Goal: Task Accomplishment & Management: Manage account settings

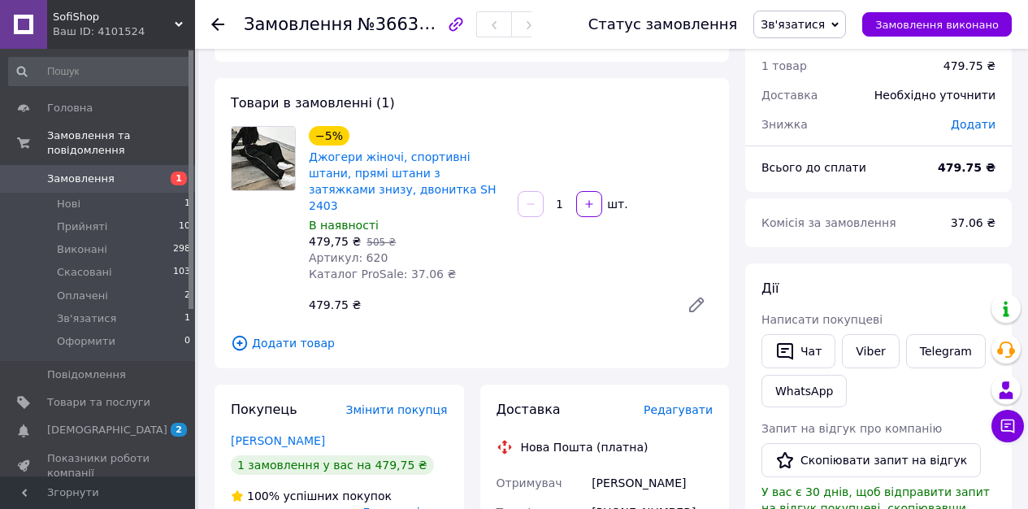
scroll to position [136, 0]
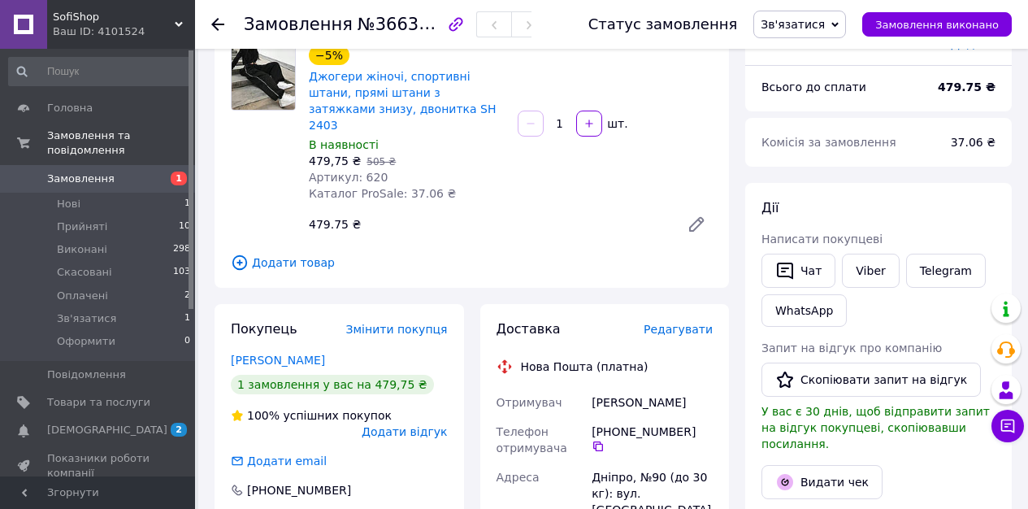
click at [625, 388] on div "Булгак Аня" at bounding box center [652, 402] width 128 height 29
copy div "Булгак Аня"
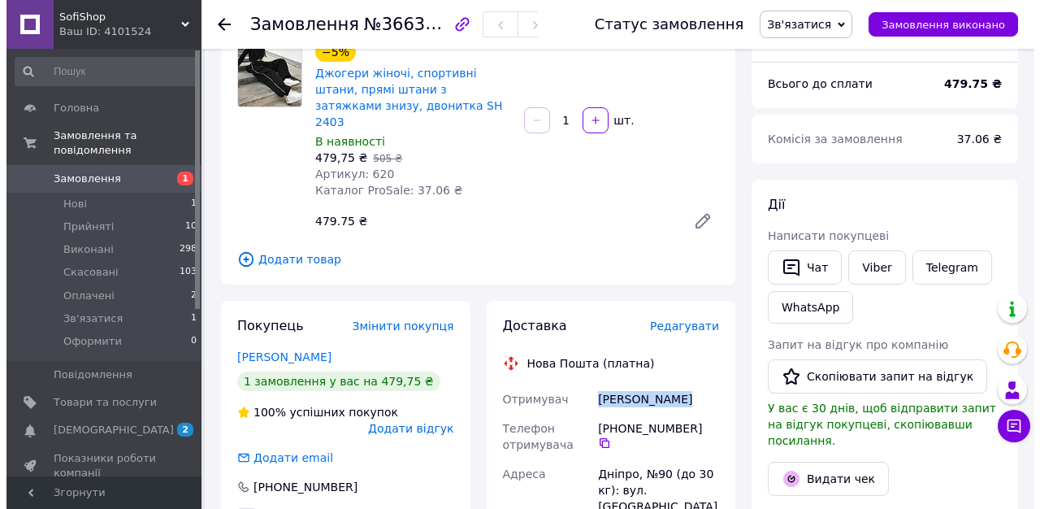
scroll to position [139, 0]
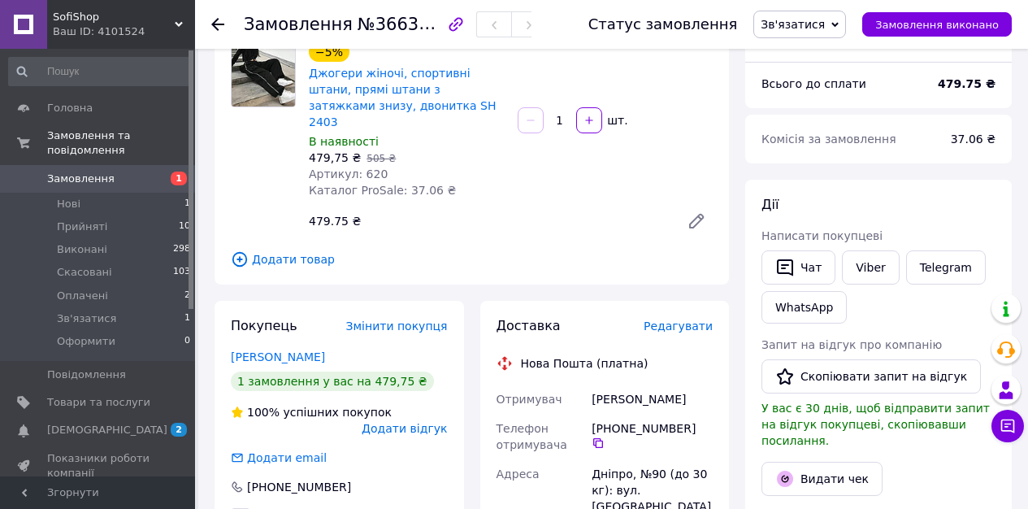
click at [673, 319] on span "Редагувати" at bounding box center [677, 325] width 69 height 13
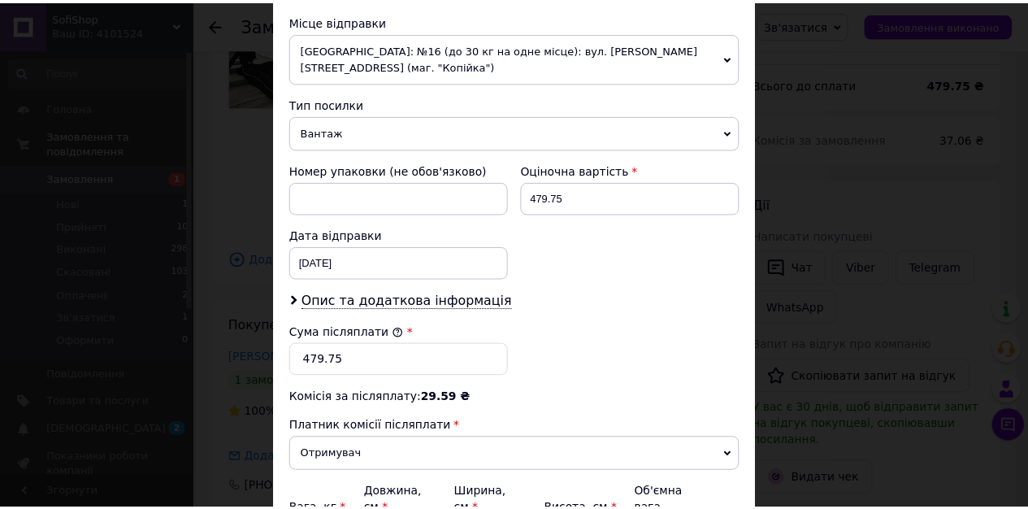
scroll to position [764, 0]
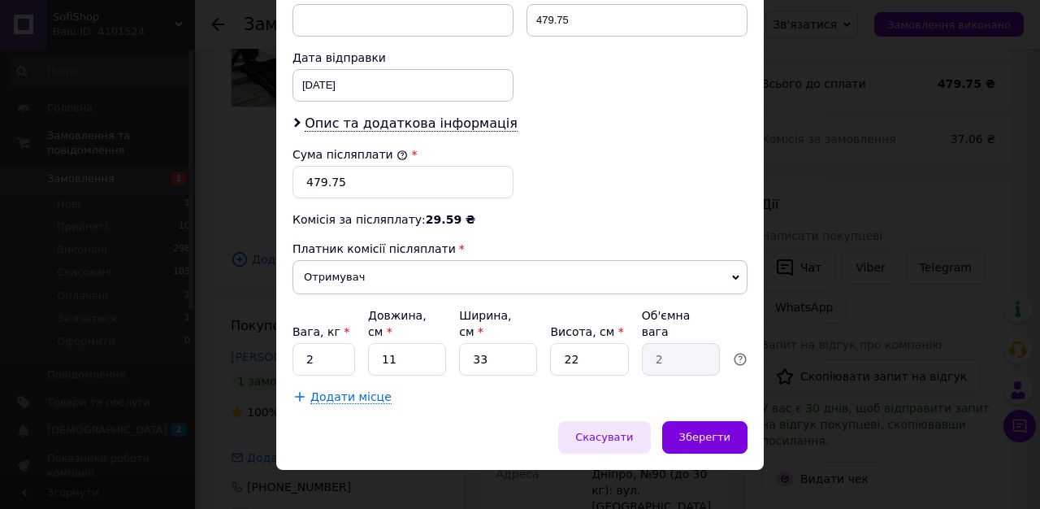
click at [591, 427] on div "Скасувати" at bounding box center [604, 437] width 92 height 32
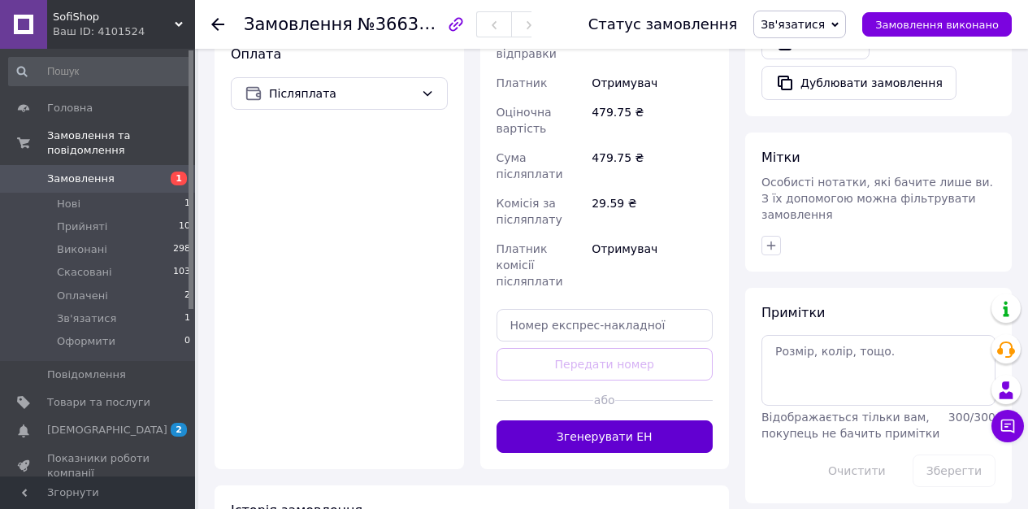
click at [600, 420] on button "Згенерувати ЕН" at bounding box center [604, 436] width 217 height 32
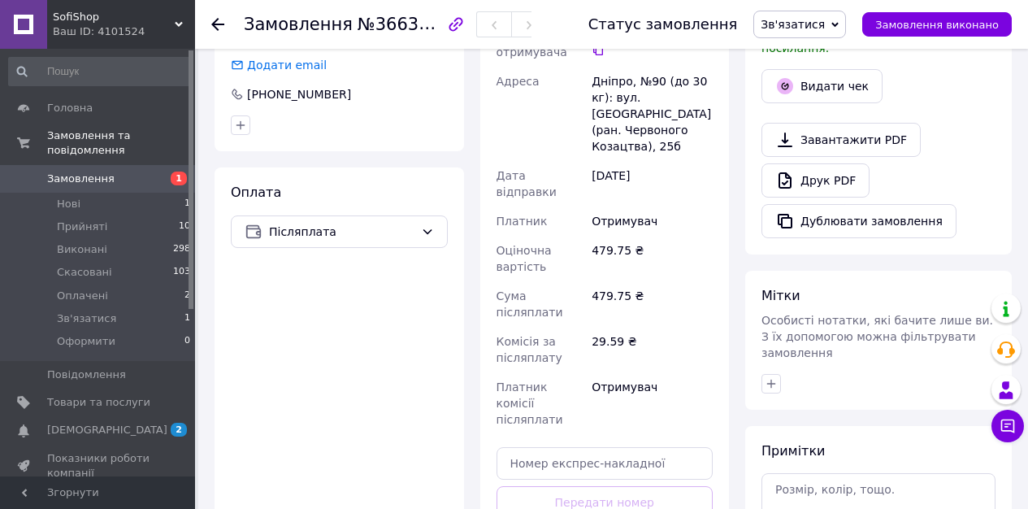
scroll to position [193, 0]
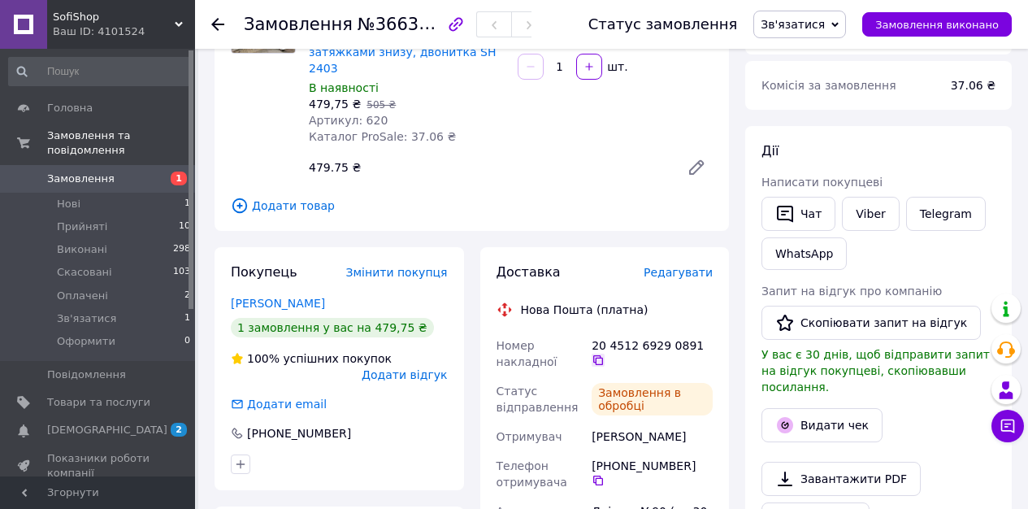
click at [601, 355] on icon at bounding box center [598, 360] width 10 height 10
click at [823, 19] on span "Зв'язатися" at bounding box center [792, 24] width 64 height 13
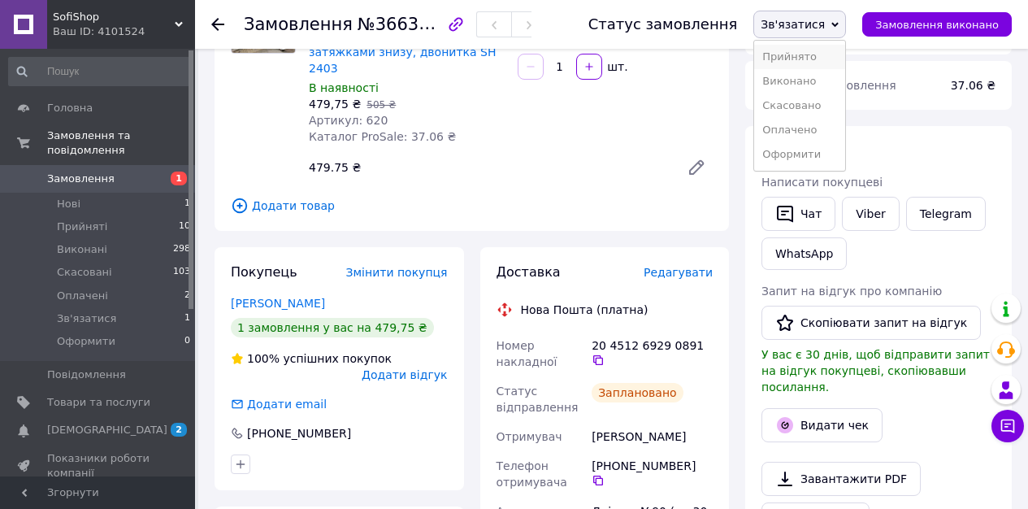
click at [829, 50] on li "Прийнято" at bounding box center [799, 57] width 91 height 24
click at [878, 218] on link "Viber" at bounding box center [870, 214] width 57 height 34
click at [108, 204] on li "Нові 1" at bounding box center [100, 204] width 200 height 23
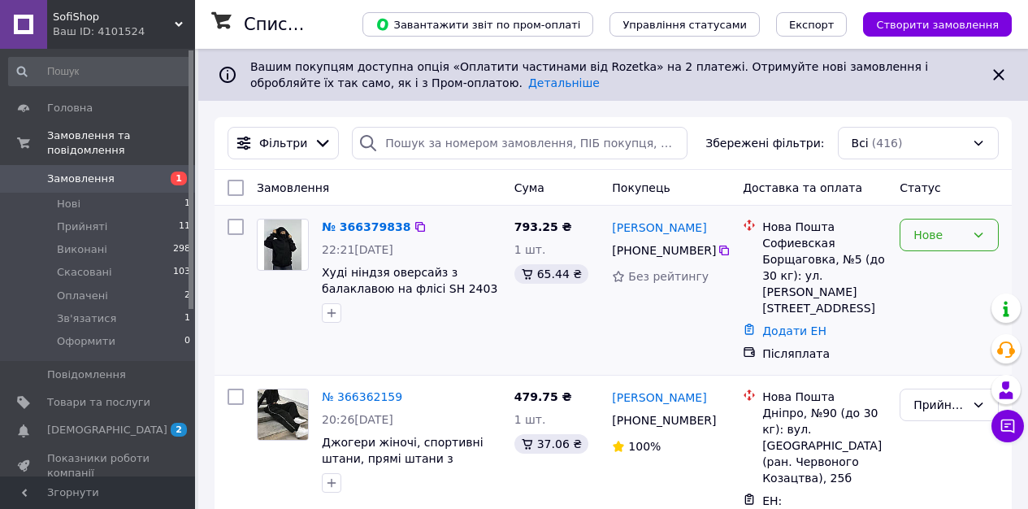
click at [933, 228] on div "Нове" at bounding box center [939, 235] width 52 height 18
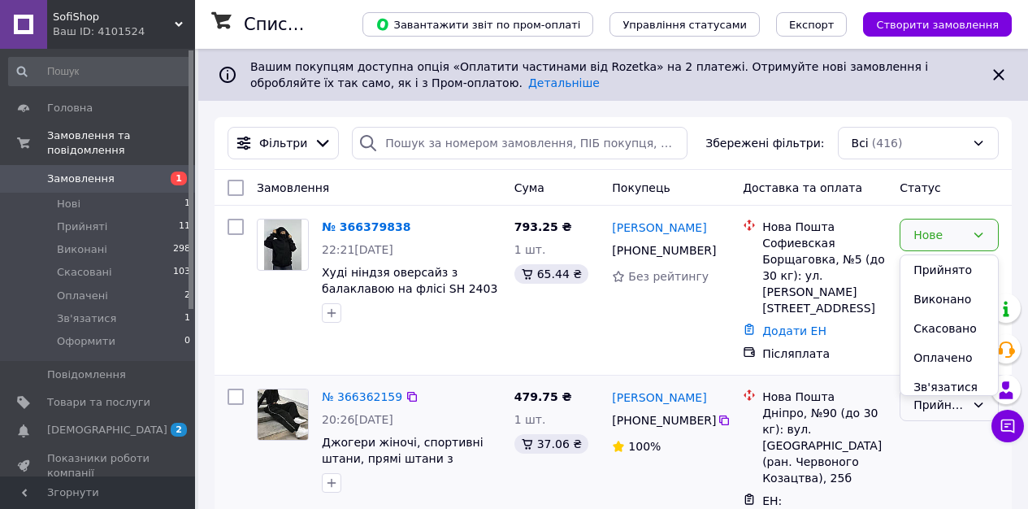
click at [950, 387] on li "Зв'язатися" at bounding box center [948, 386] width 97 height 29
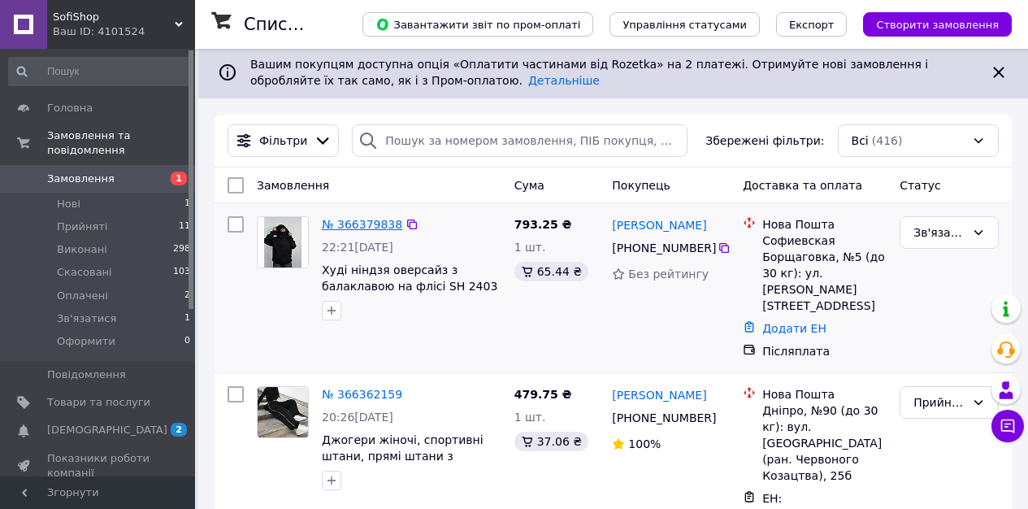
scroll to position [3, 0]
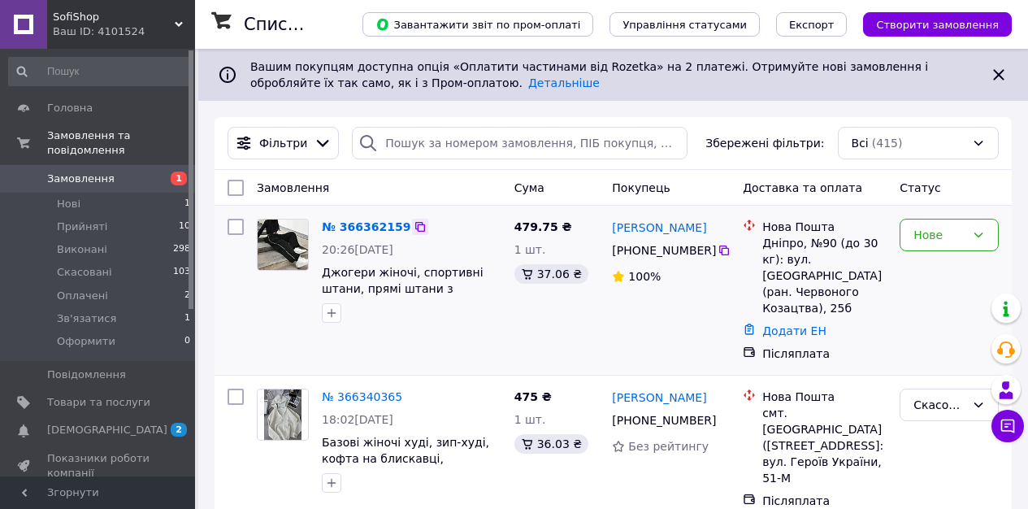
click at [415, 225] on icon at bounding box center [420, 227] width 10 height 10
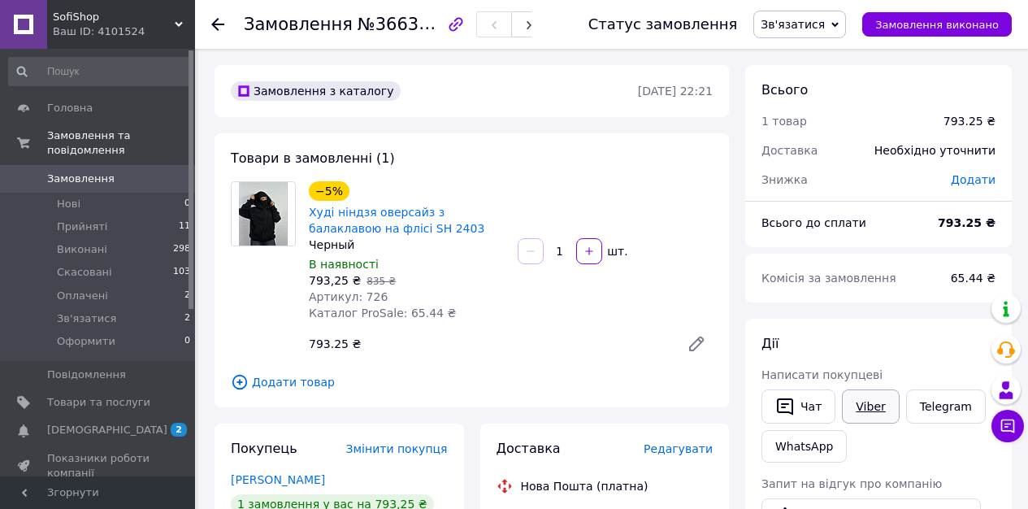
click at [878, 409] on link "Viber" at bounding box center [870, 406] width 57 height 34
click at [382, 32] on span "№366379838" at bounding box center [414, 24] width 115 height 20
click at [91, 180] on span "Замовлення" at bounding box center [80, 178] width 67 height 15
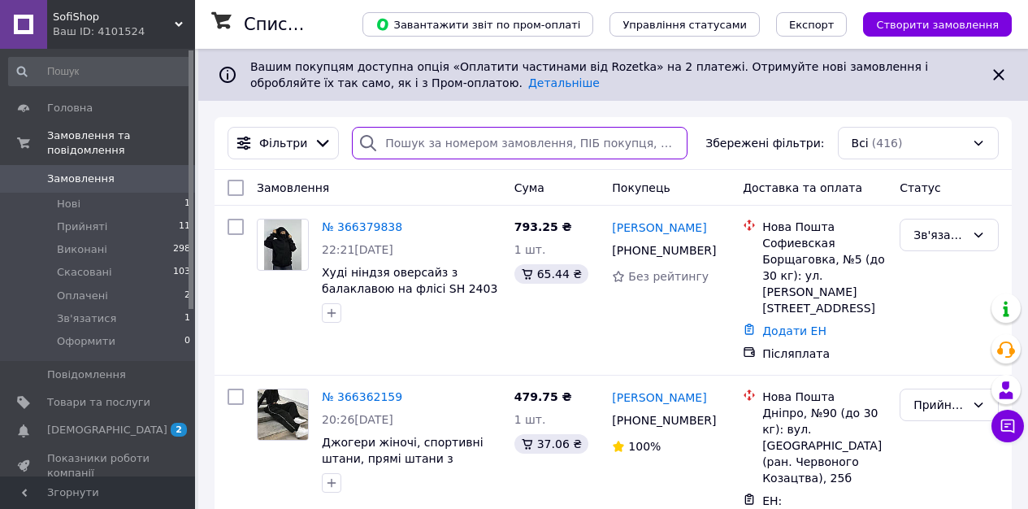
click at [467, 148] on input "search" at bounding box center [520, 143] width 336 height 32
paste input "[PHONE_NUMBER]"
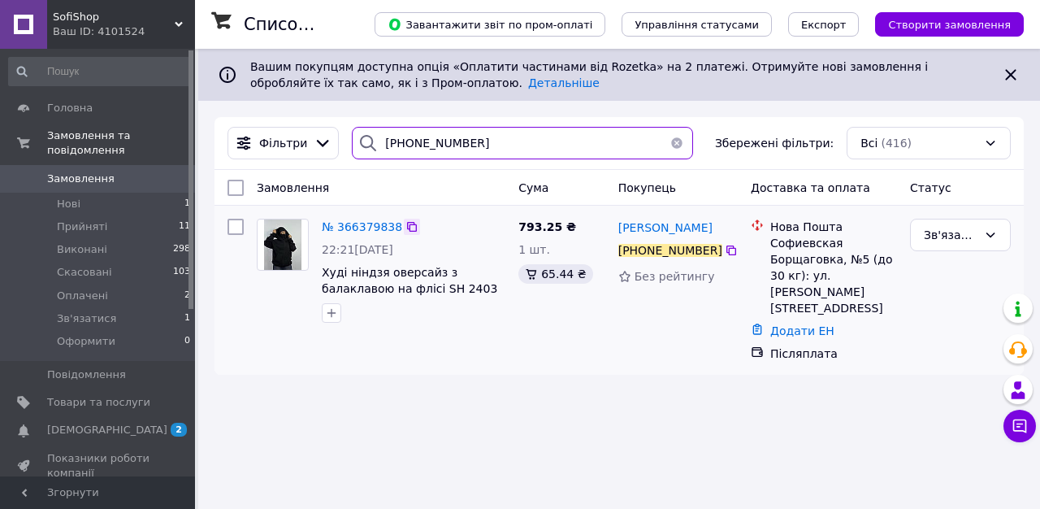
type input "[PHONE_NUMBER]"
click at [409, 227] on icon at bounding box center [411, 226] width 13 height 13
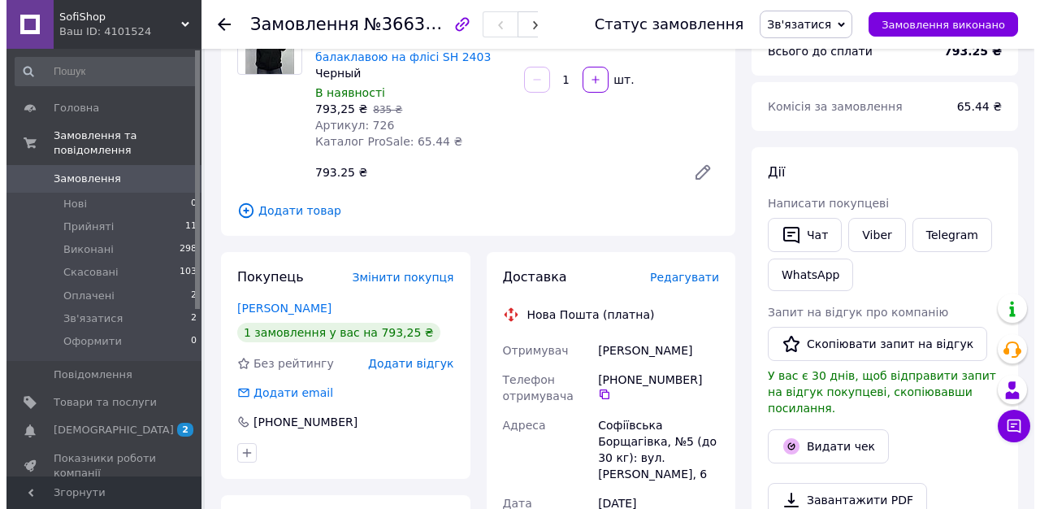
scroll to position [283, 0]
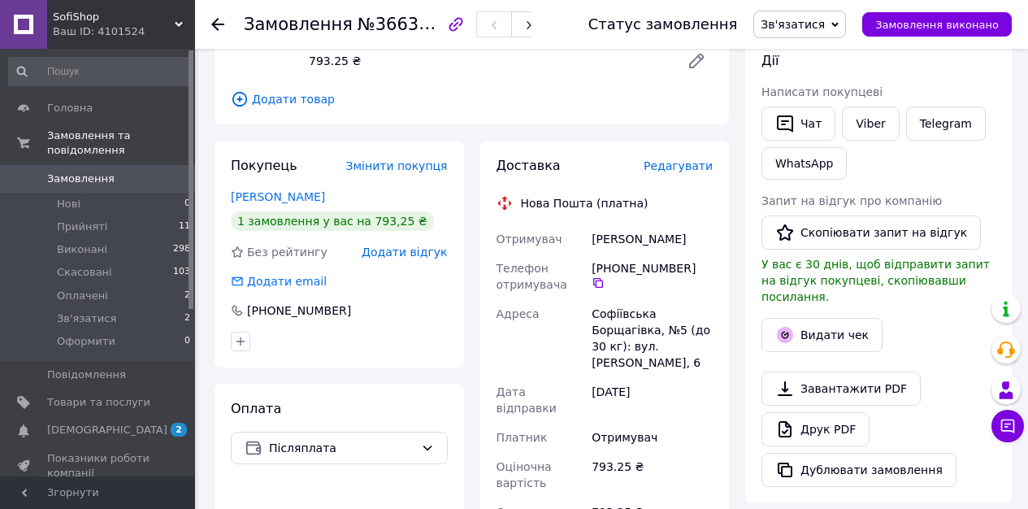
click at [680, 172] on span "Редагувати" at bounding box center [677, 165] width 69 height 13
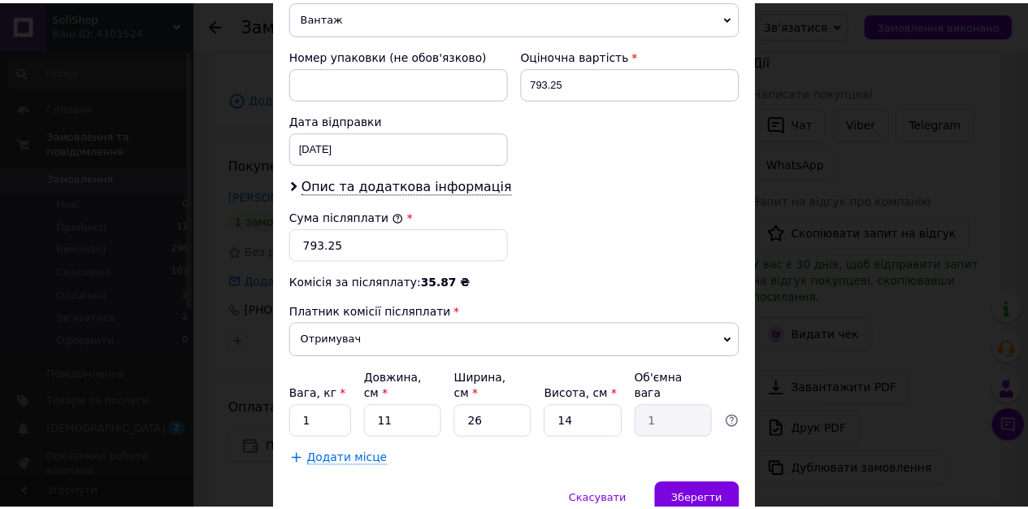
scroll to position [764, 0]
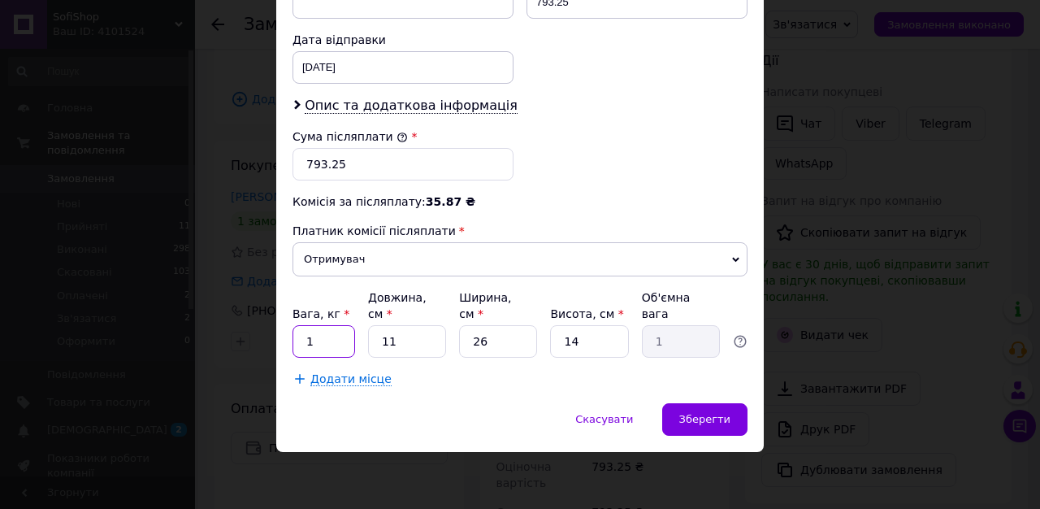
click at [318, 337] on input "1" at bounding box center [323, 341] width 63 height 32
type input "2"
click at [695, 414] on span "Зберегти" at bounding box center [704, 419] width 51 height 12
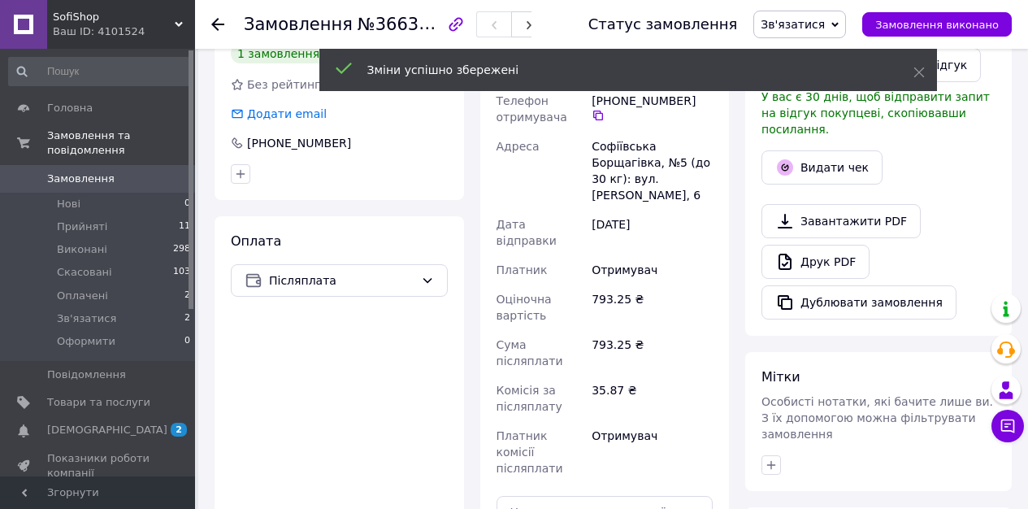
scroll to position [529, 0]
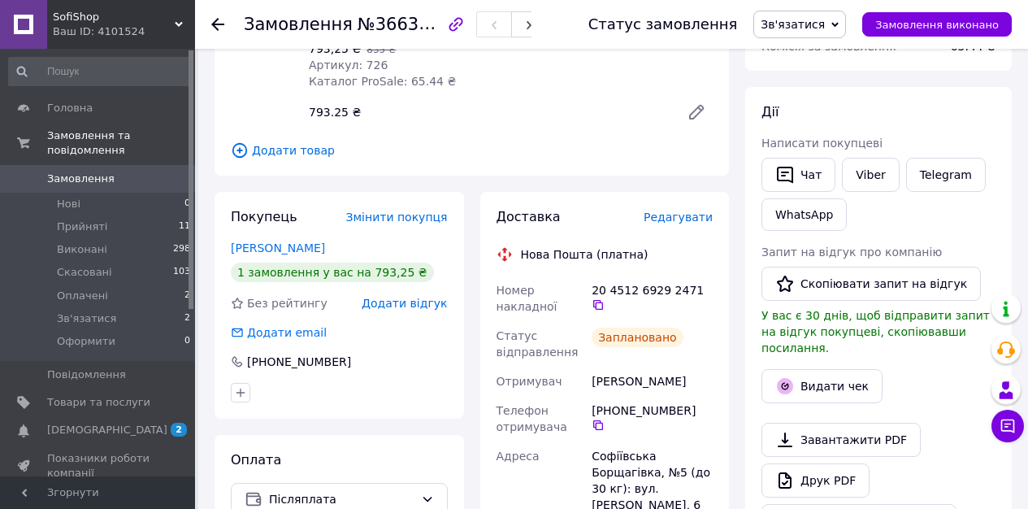
scroll to position [223, 0]
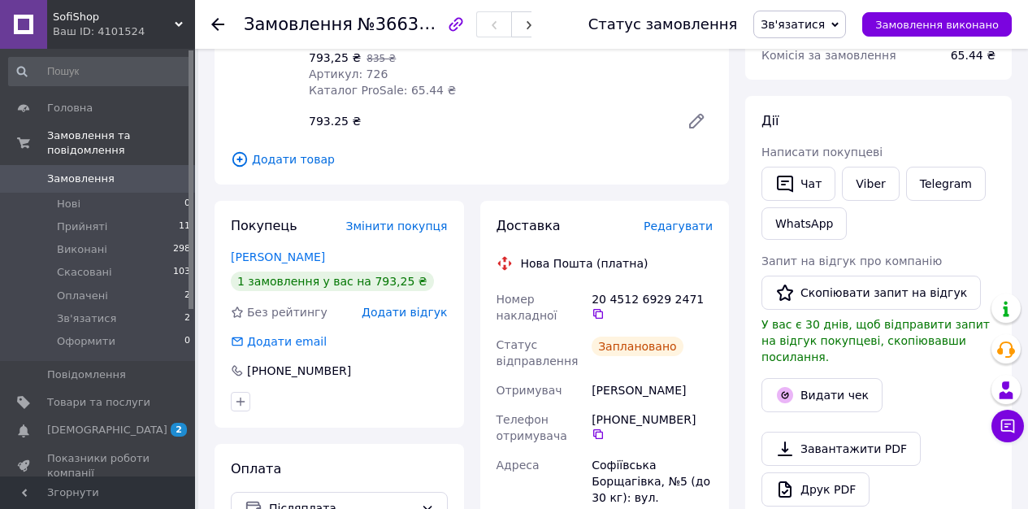
click at [619, 391] on div "Лукашева Поліна" at bounding box center [652, 389] width 128 height 29
click at [620, 391] on div "Лукашева Поліна" at bounding box center [652, 389] width 128 height 29
copy div "Лукашева Поліна"
click at [596, 310] on icon at bounding box center [597, 313] width 13 height 13
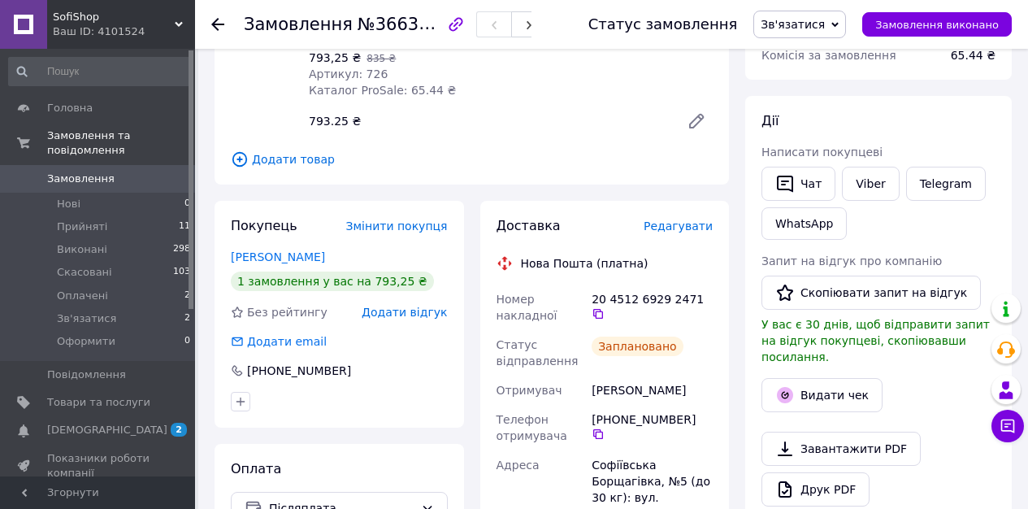
click at [808, 27] on span "Зв'язатися" at bounding box center [792, 24] width 64 height 13
click at [794, 44] on ul "Прийнято Виконано Скасовано Оплачено Оформити" at bounding box center [799, 106] width 93 height 132
click at [790, 19] on span "Зв'язатися" at bounding box center [792, 24] width 64 height 13
click at [795, 53] on li "Прийнято" at bounding box center [799, 57] width 91 height 24
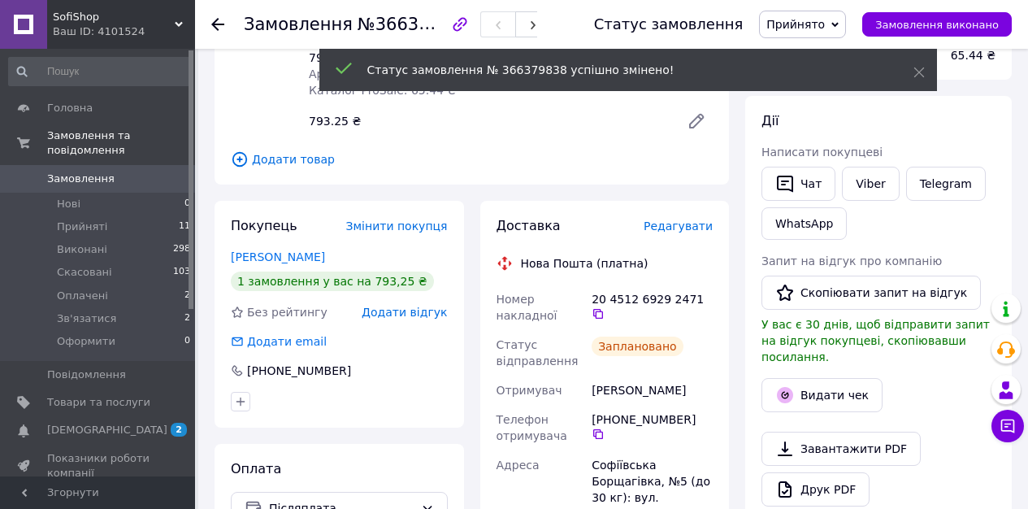
click at [860, 178] on link "Viber" at bounding box center [870, 184] width 57 height 34
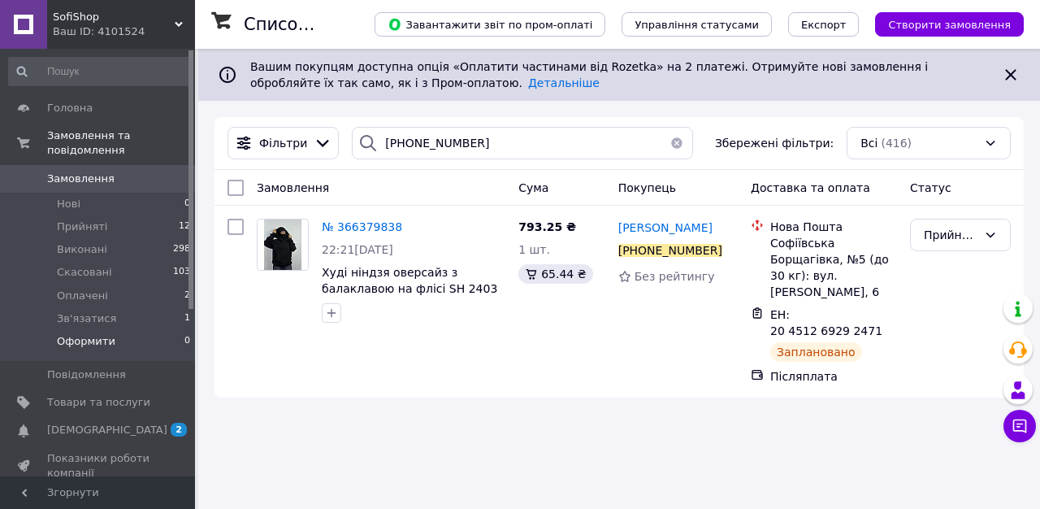
click at [110, 330] on li "Оформити 0" at bounding box center [100, 345] width 200 height 31
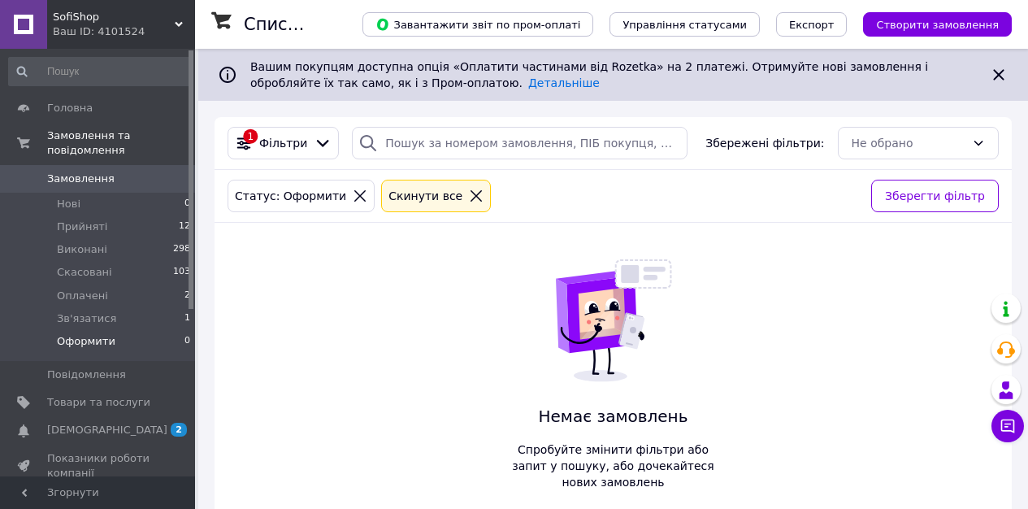
click at [109, 326] on li "Зв'язатися 1" at bounding box center [100, 318] width 200 height 23
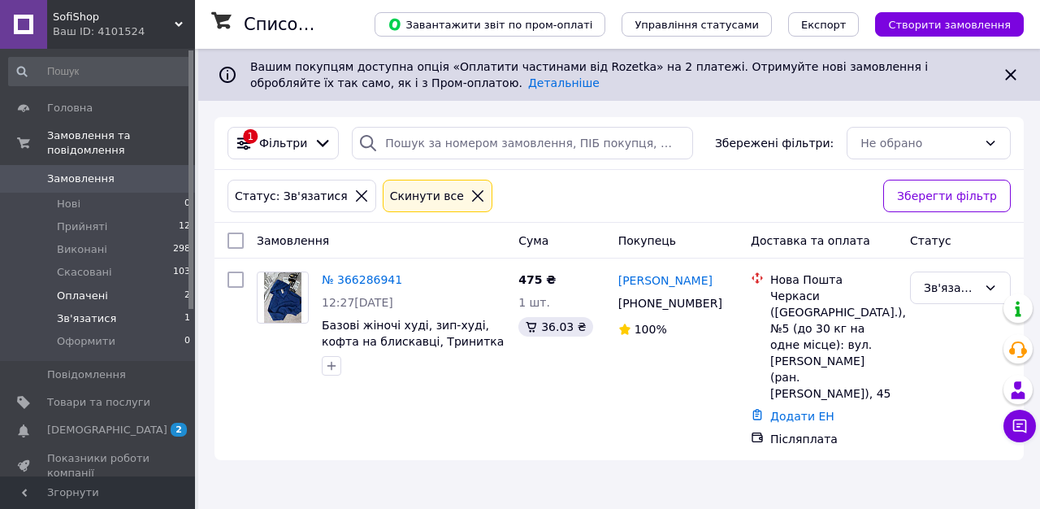
click at [137, 301] on li "Оплачені 2" at bounding box center [100, 295] width 200 height 23
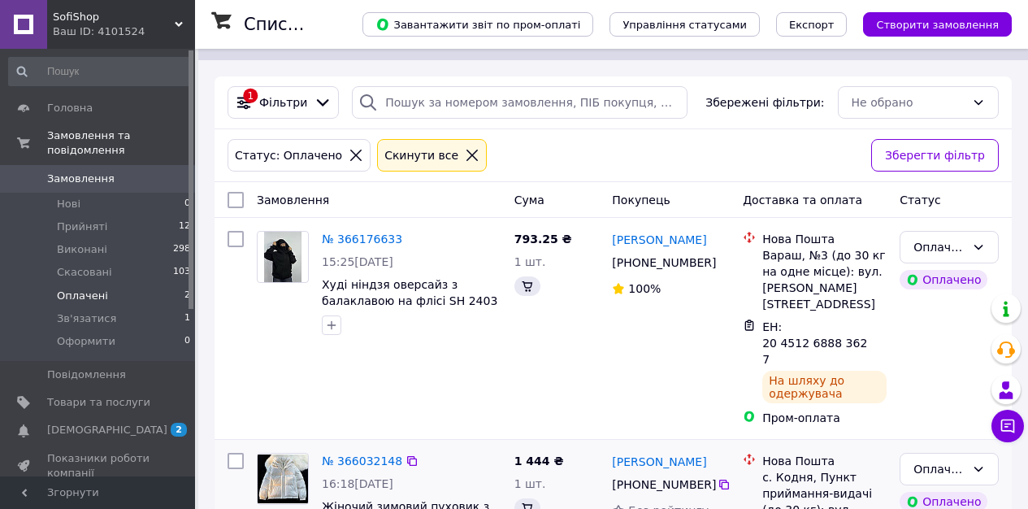
scroll to position [160, 0]
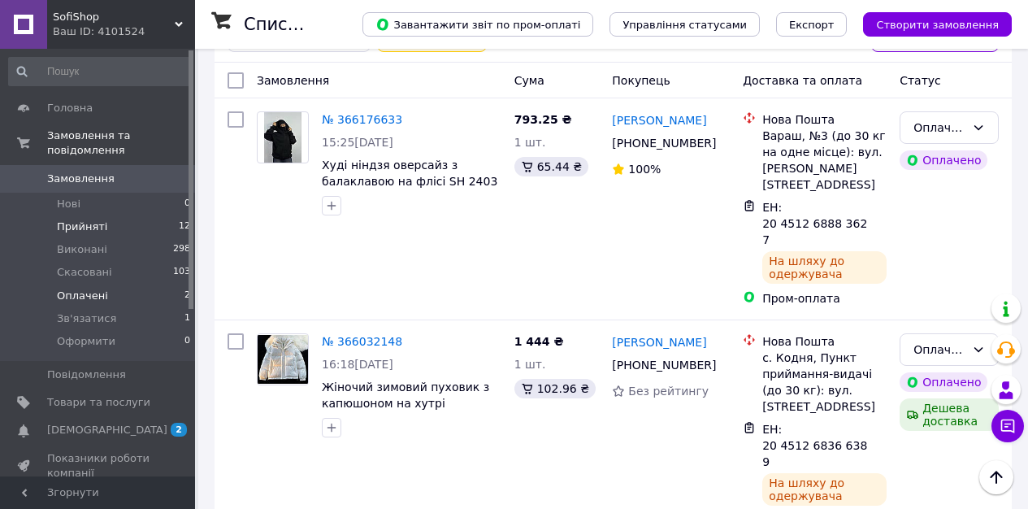
click at [95, 222] on span "Прийняті" at bounding box center [82, 226] width 50 height 15
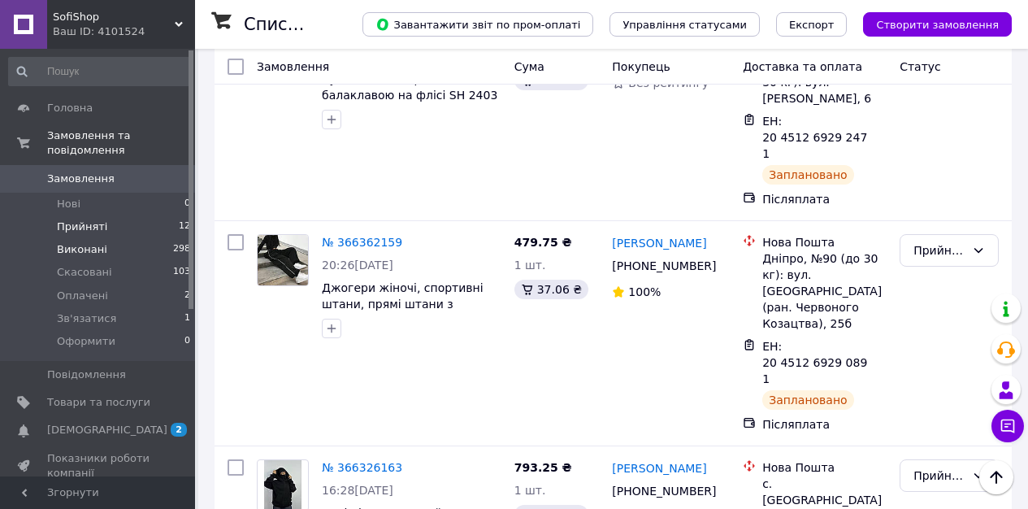
scroll to position [37, 0]
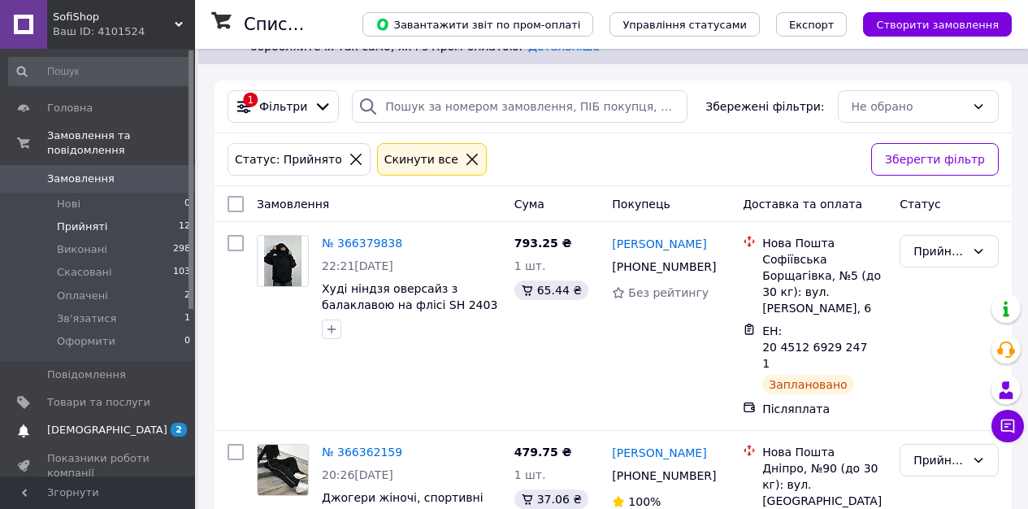
click at [122, 435] on span "[DEMOGRAPHIC_DATA]" at bounding box center [98, 429] width 103 height 15
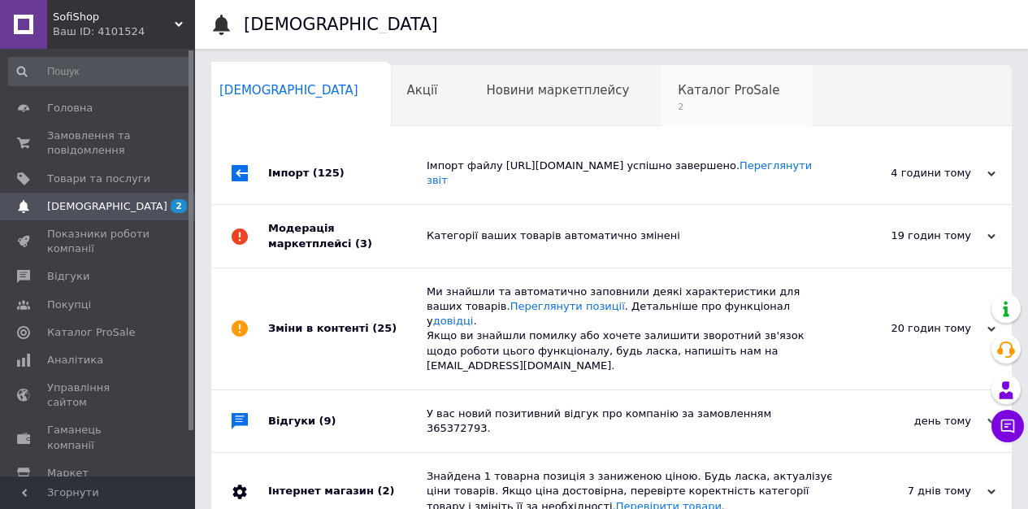
click at [678, 89] on span "Каталог ProSale" at bounding box center [729, 90] width 102 height 15
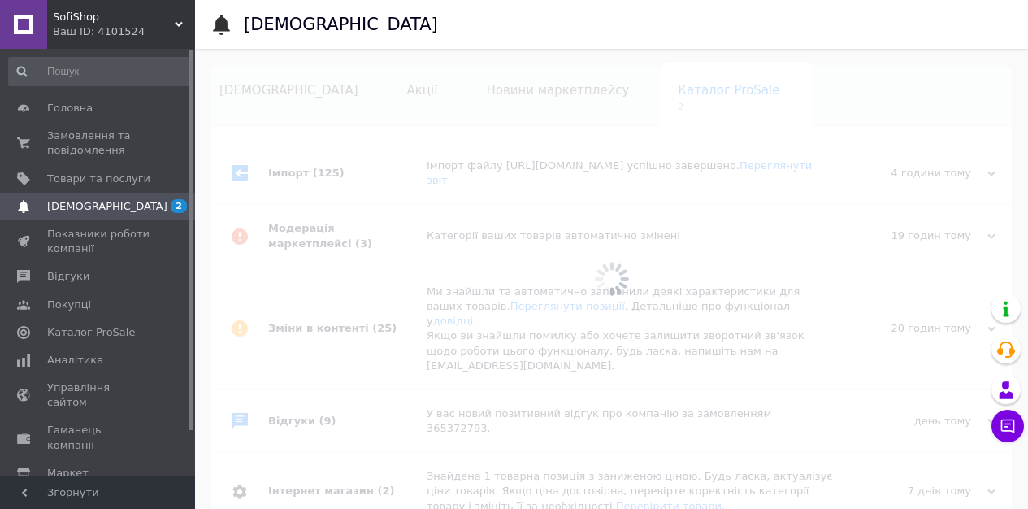
scroll to position [0, 24]
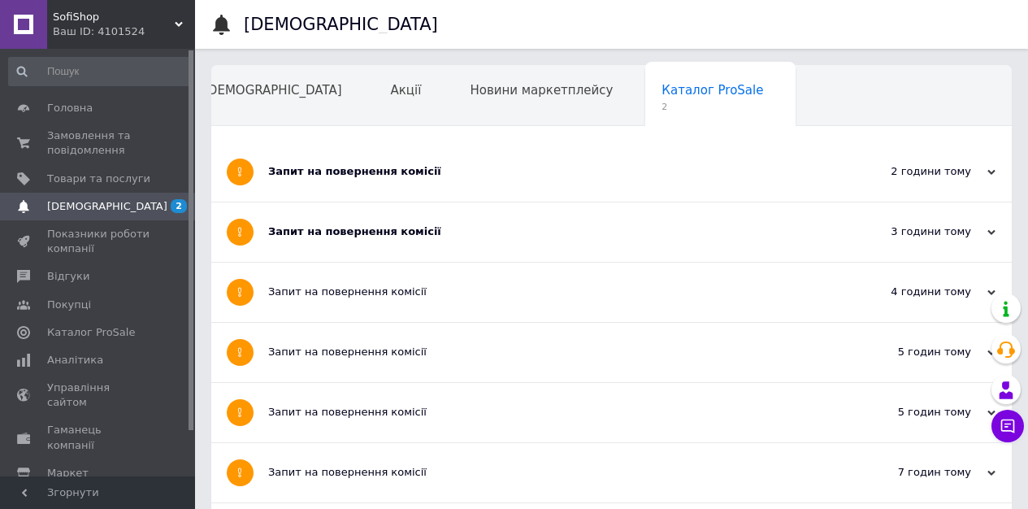
click at [409, 212] on div "Запит на повернення комісії" at bounding box center [550, 231] width 565 height 59
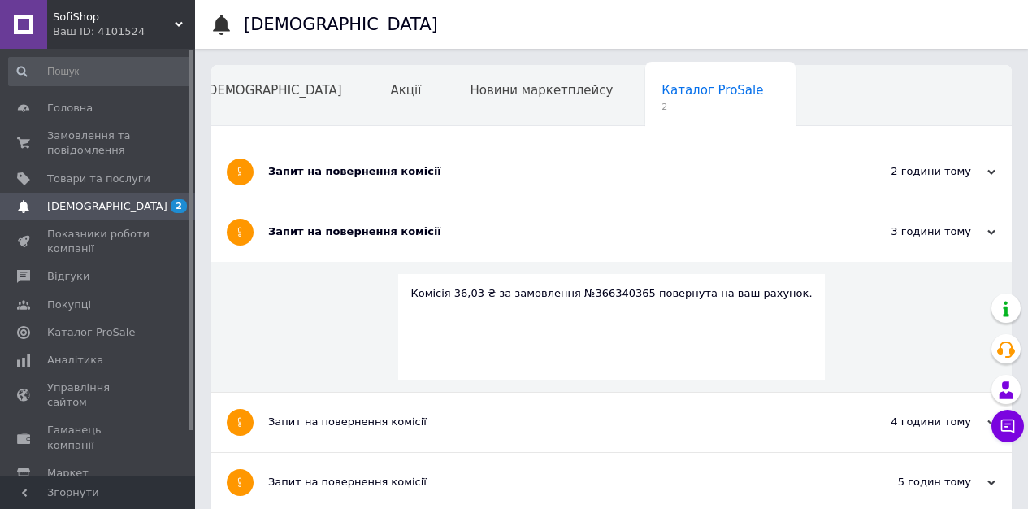
click at [409, 171] on div "Запит на повернення комісії" at bounding box center [550, 171] width 565 height 15
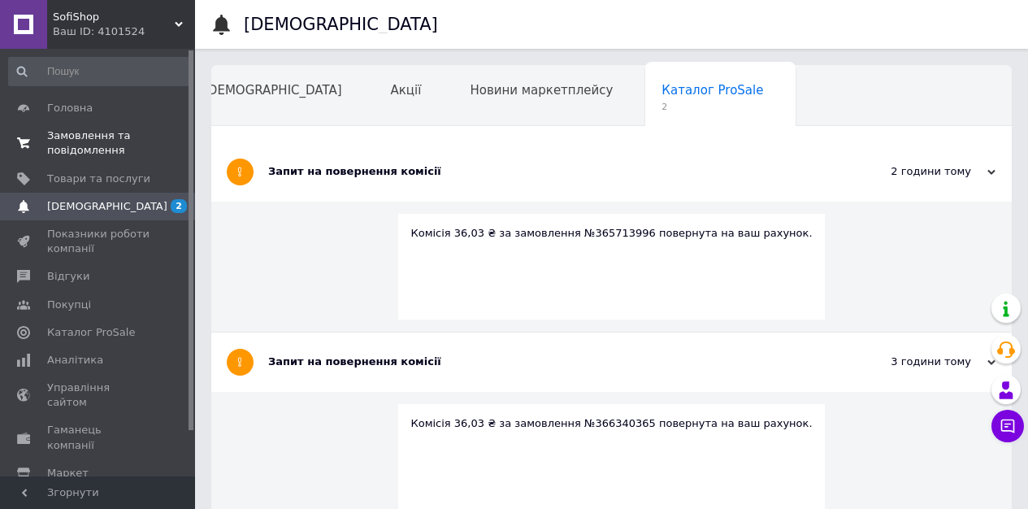
click at [109, 133] on span "Замовлення та повідомлення" at bounding box center [98, 142] width 103 height 29
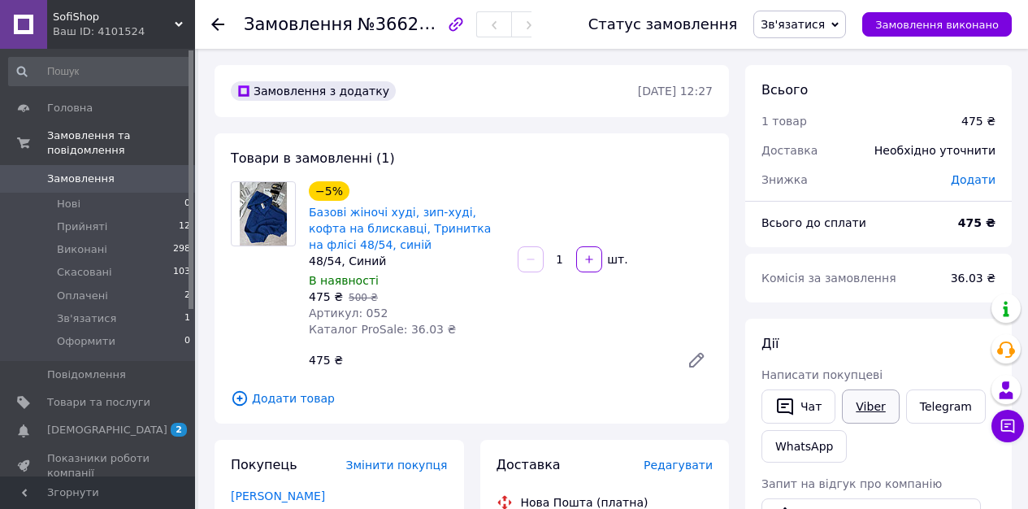
click at [863, 397] on link "Viber" at bounding box center [870, 406] width 57 height 34
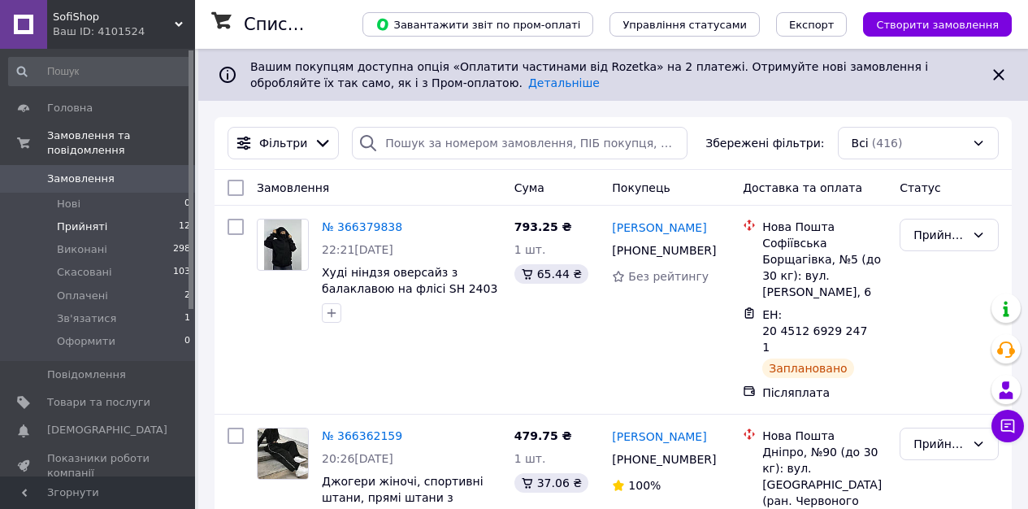
click at [179, 227] on span "12" at bounding box center [184, 226] width 11 height 15
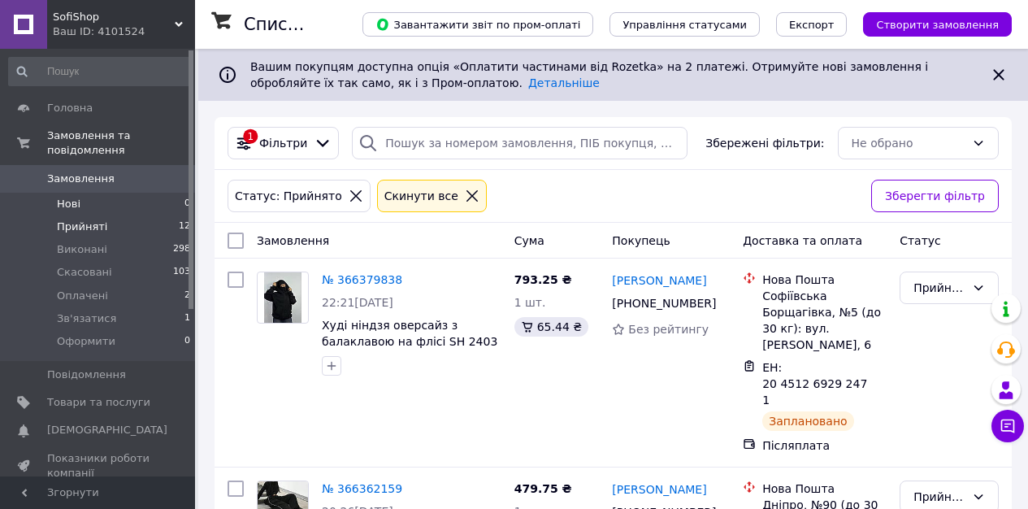
click at [69, 202] on span "Нові" at bounding box center [69, 204] width 24 height 15
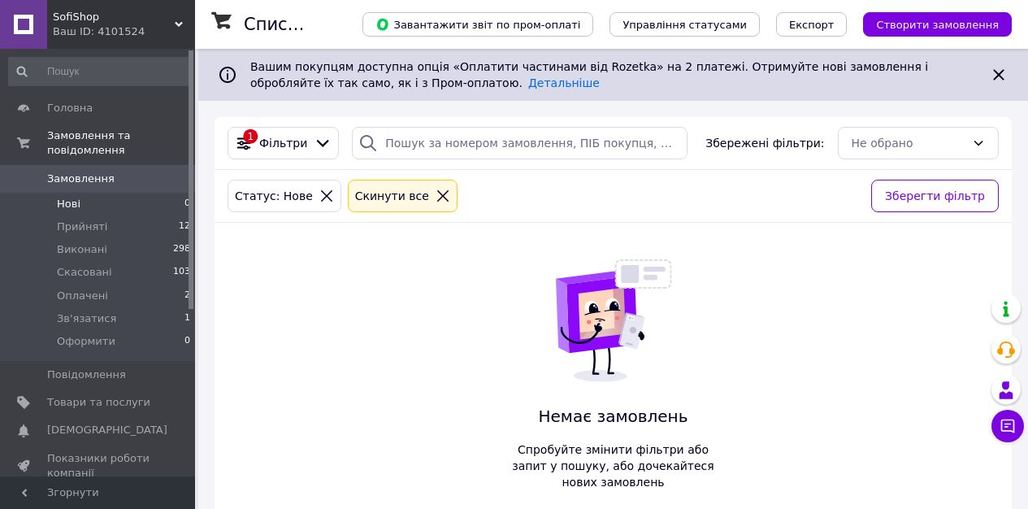
click at [97, 184] on span "Замовлення" at bounding box center [80, 178] width 67 height 15
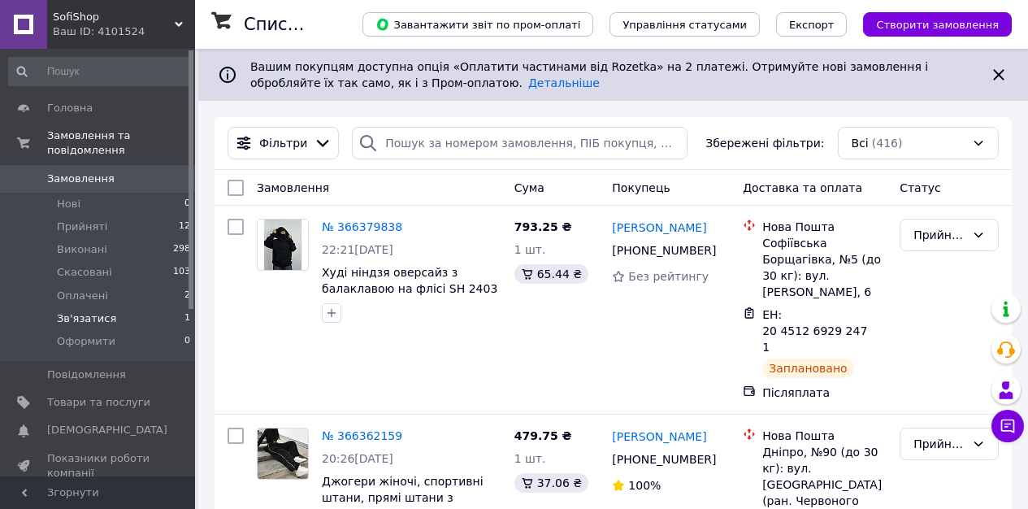
click at [106, 317] on span "Зв'язатися" at bounding box center [86, 318] width 59 height 15
